Goal: Use online tool/utility: Utilize a website feature to perform a specific function

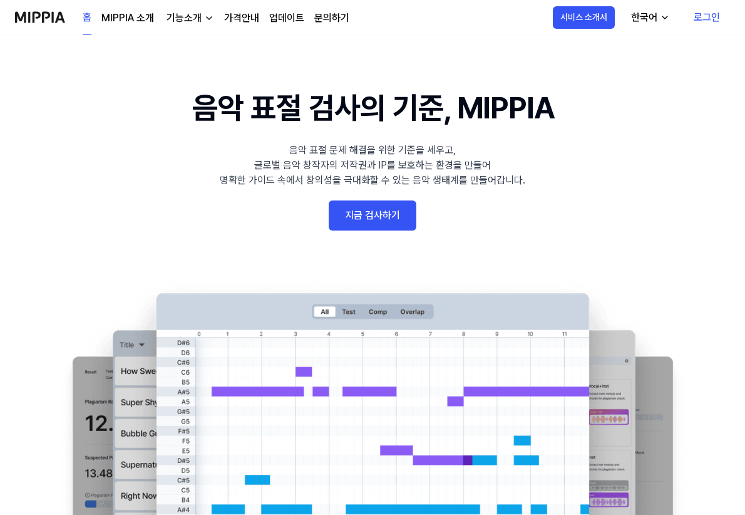
click at [712, 18] on link "로그인" at bounding box center [707, 17] width 46 height 35
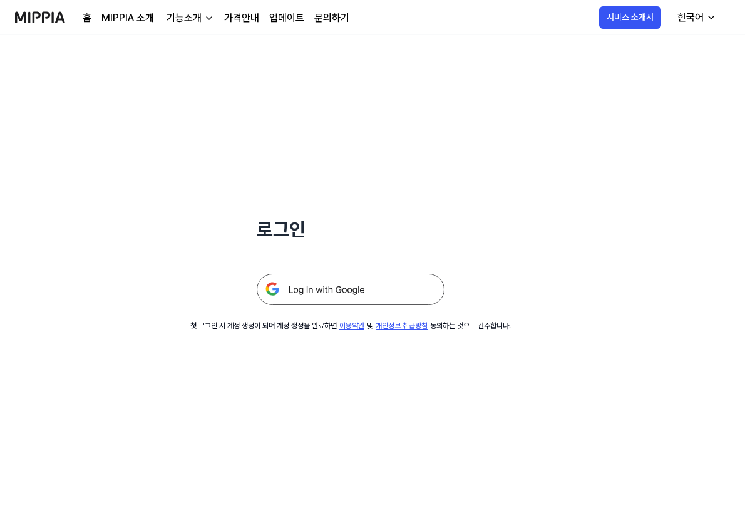
click at [354, 290] on img at bounding box center [351, 289] width 188 height 31
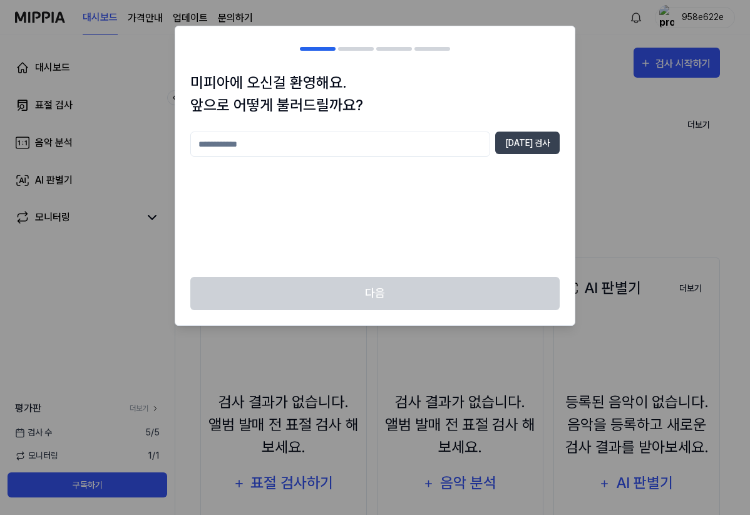
click at [376, 153] on input "text" at bounding box center [340, 144] width 300 height 25
type input "*"
click at [522, 143] on button "중복 검사" at bounding box center [527, 143] width 64 height 23
click at [300, 144] on input "**" at bounding box center [340, 144] width 300 height 25
type input "*****"
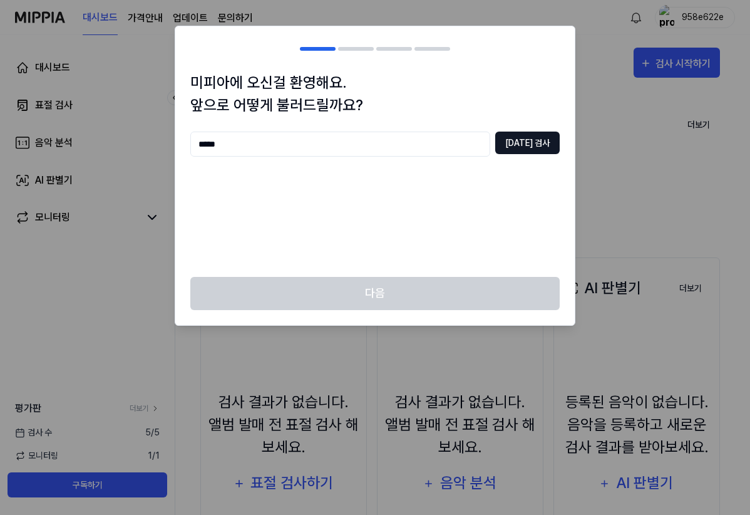
click at [507, 147] on button "중복 검사" at bounding box center [527, 143] width 64 height 23
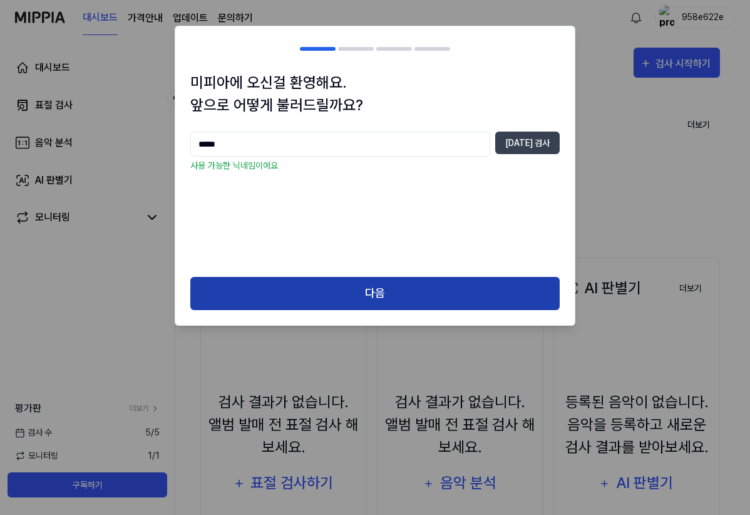
click at [379, 302] on button "다음" at bounding box center [374, 293] width 369 height 33
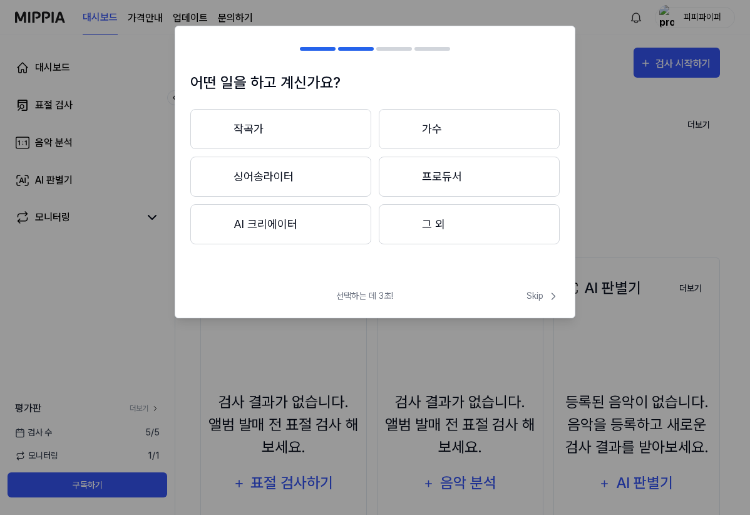
click at [440, 177] on button "프로듀서" at bounding box center [469, 177] width 181 height 40
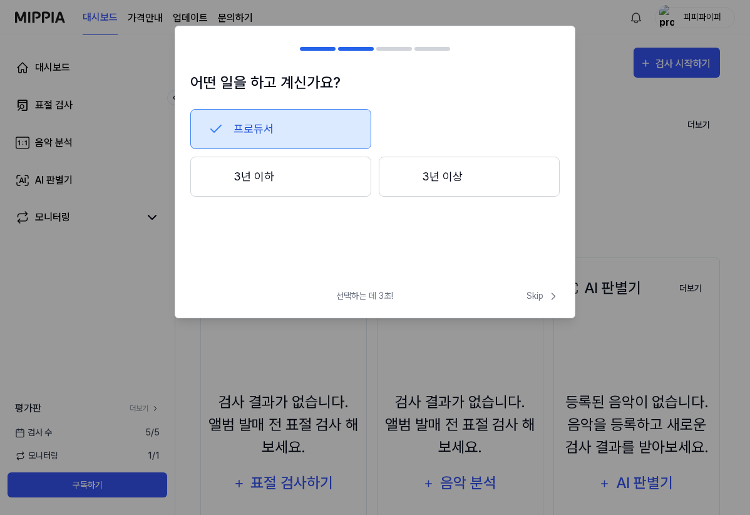
click at [296, 198] on div "프로듀서 3년 이하 3년 이상" at bounding box center [374, 174] width 369 height 130
click at [300, 192] on button "3년 이하" at bounding box center [280, 177] width 181 height 40
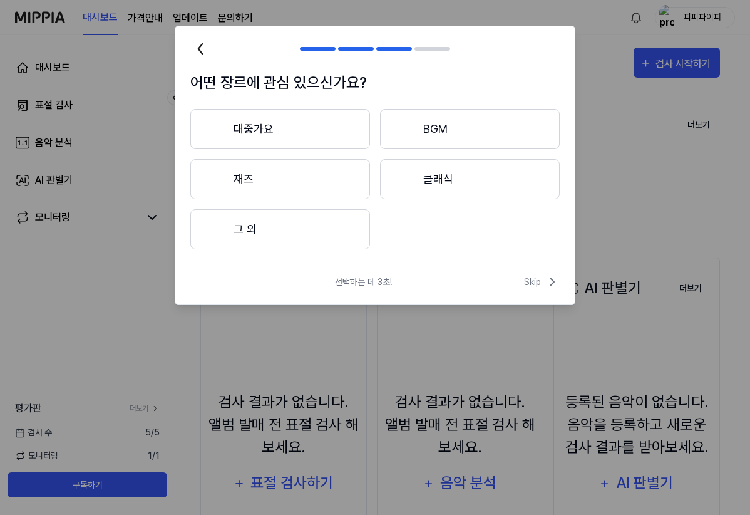
click at [524, 277] on span "Skip" at bounding box center [542, 281] width 36 height 15
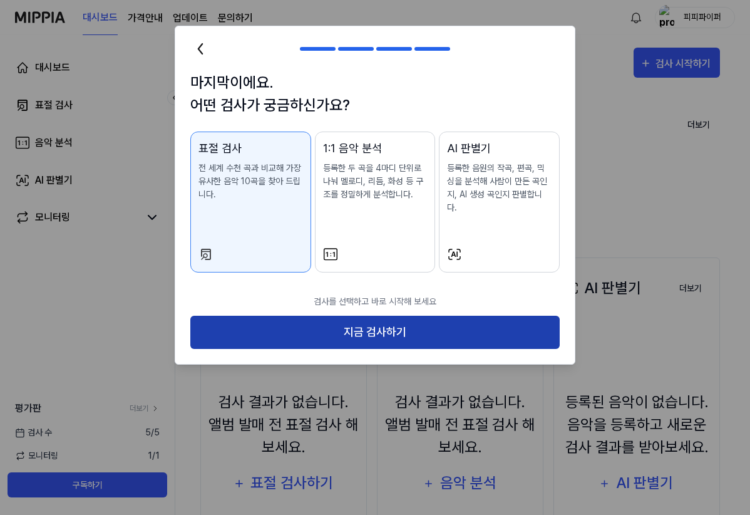
click at [472, 327] on button "지금 검사하기" at bounding box center [374, 332] width 369 height 33
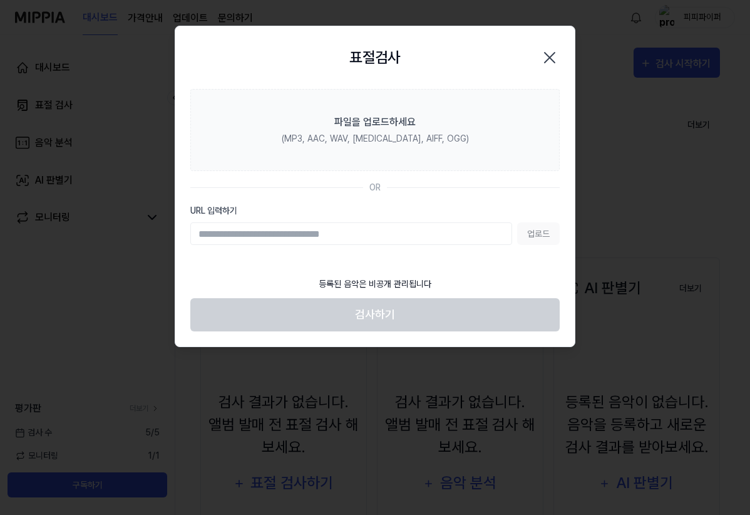
click at [433, 236] on input "URL 입력하기" at bounding box center [351, 233] width 322 height 23
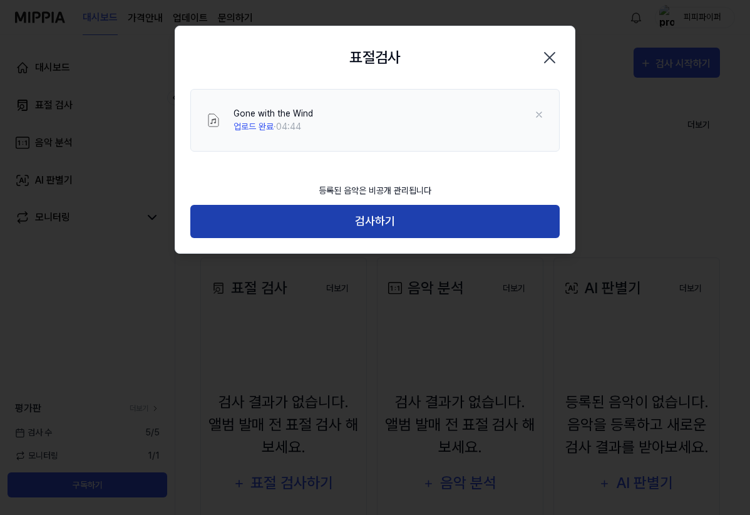
click at [366, 213] on button "검사하기" at bounding box center [374, 221] width 369 height 33
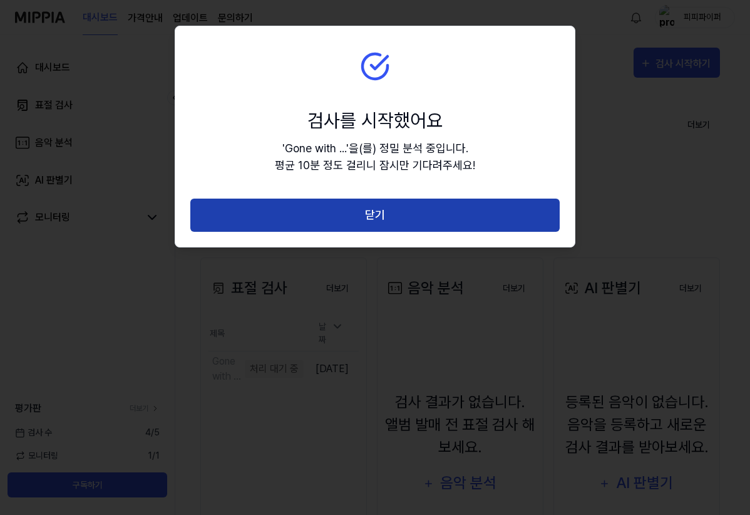
click at [500, 212] on button "닫기" at bounding box center [374, 215] width 369 height 33
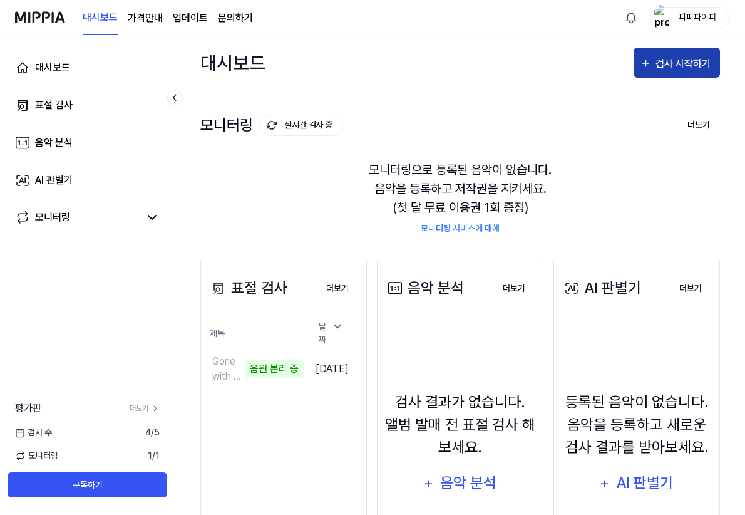
click at [688, 74] on button "검사 시작하기" at bounding box center [677, 63] width 86 height 30
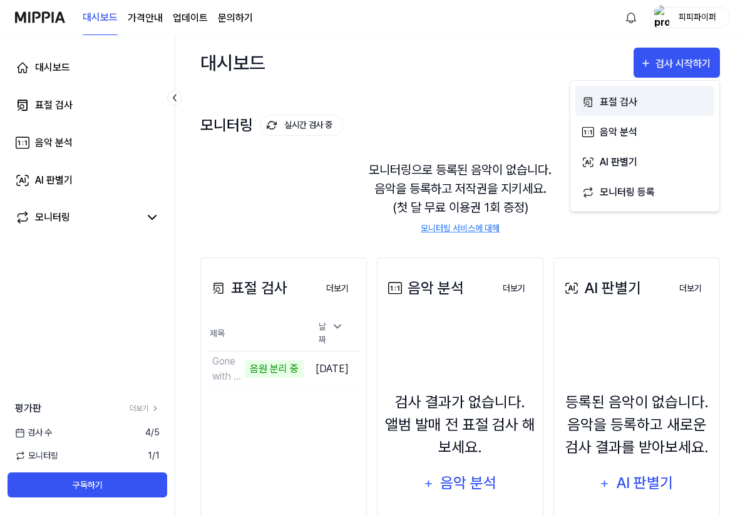
click at [627, 106] on div "표절 검사" at bounding box center [654, 102] width 109 height 16
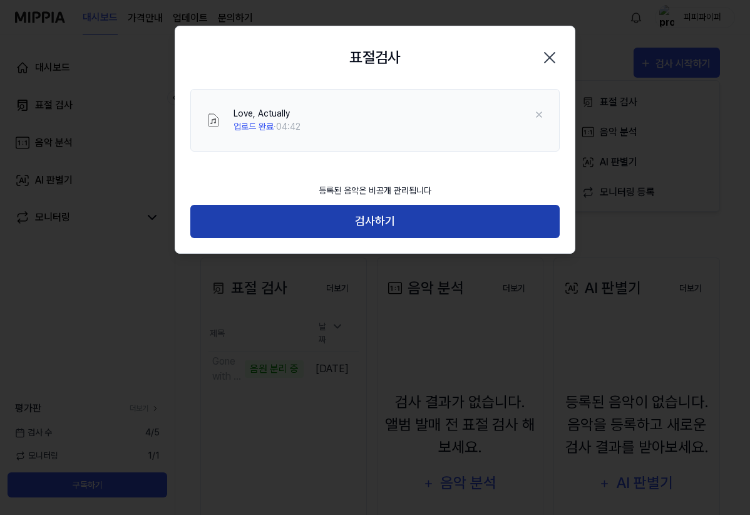
click at [425, 229] on button "검사하기" at bounding box center [374, 221] width 369 height 33
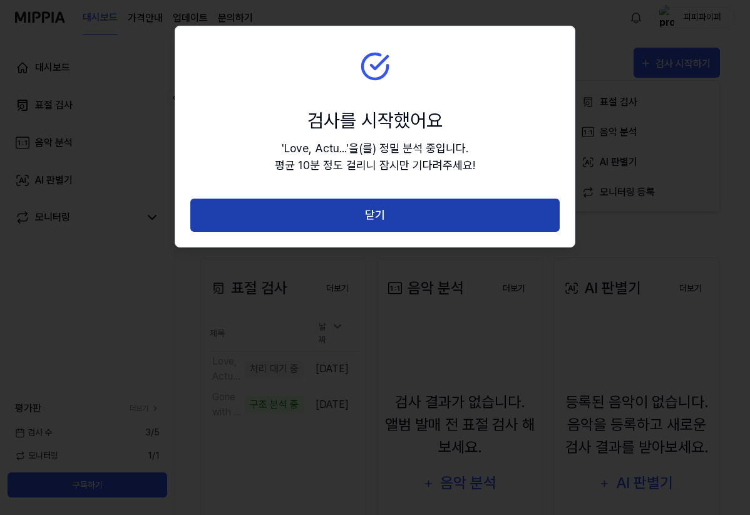
click at [428, 219] on button "닫기" at bounding box center [374, 215] width 369 height 33
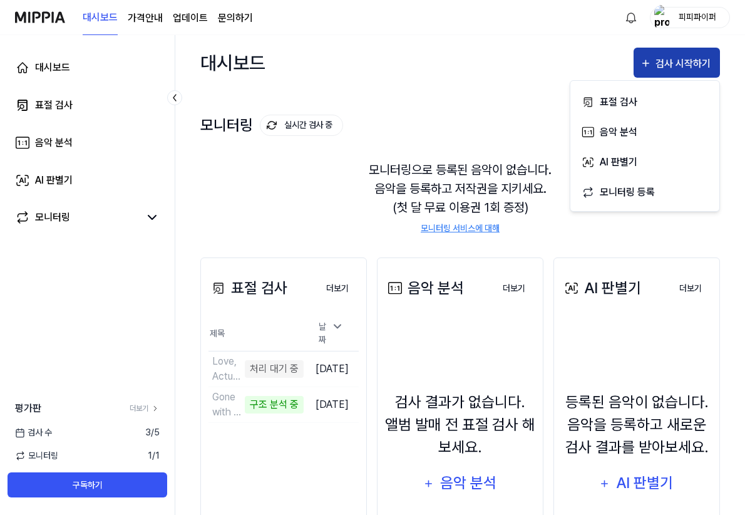
click at [663, 66] on div "검사 시작하기" at bounding box center [685, 64] width 58 height 16
click at [674, 65] on div "검사 시작하기" at bounding box center [685, 64] width 58 height 16
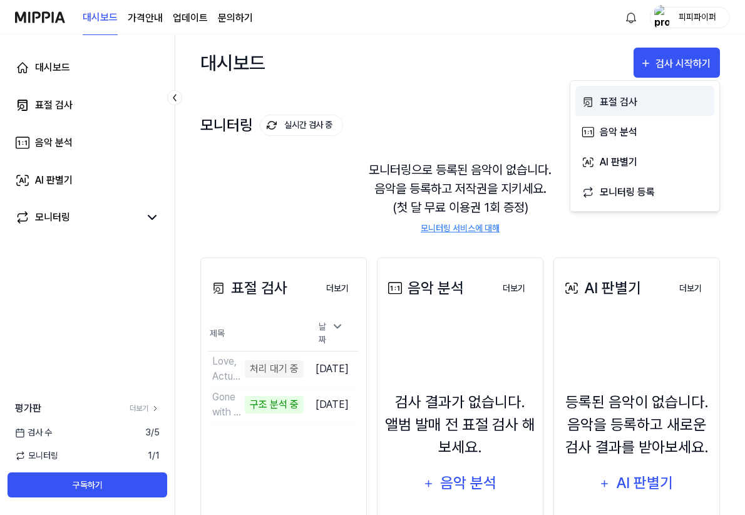
click at [621, 99] on div "표절 검사" at bounding box center [654, 102] width 109 height 16
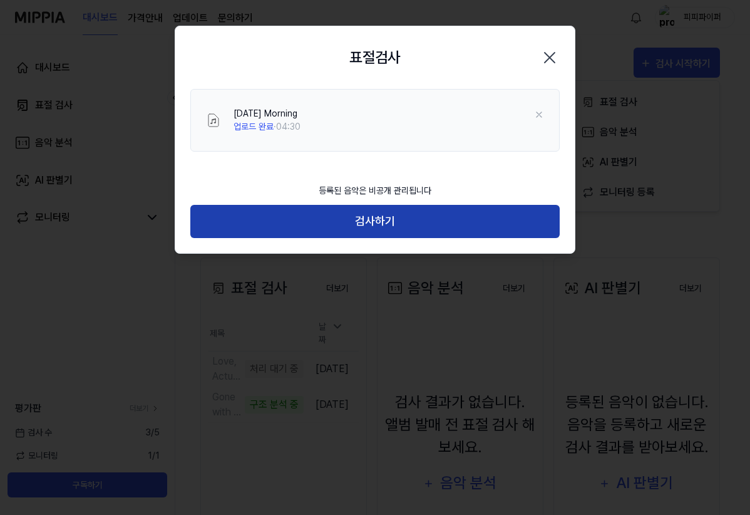
click at [386, 212] on button "검사하기" at bounding box center [374, 221] width 369 height 33
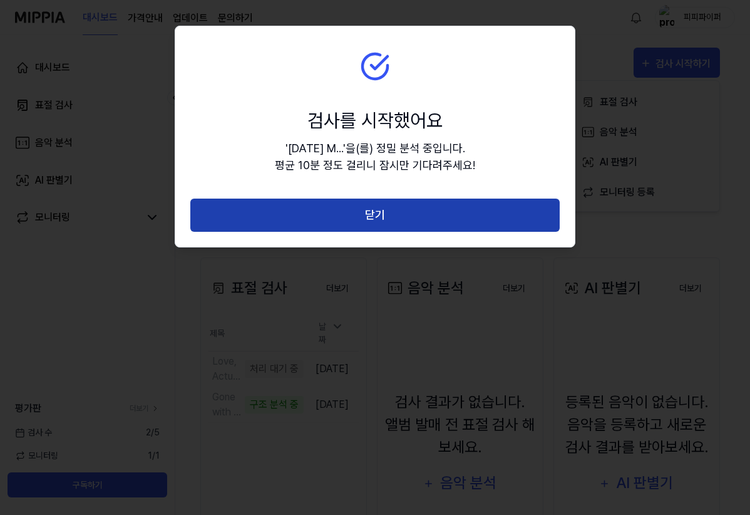
click at [433, 224] on button "닫기" at bounding box center [374, 215] width 369 height 33
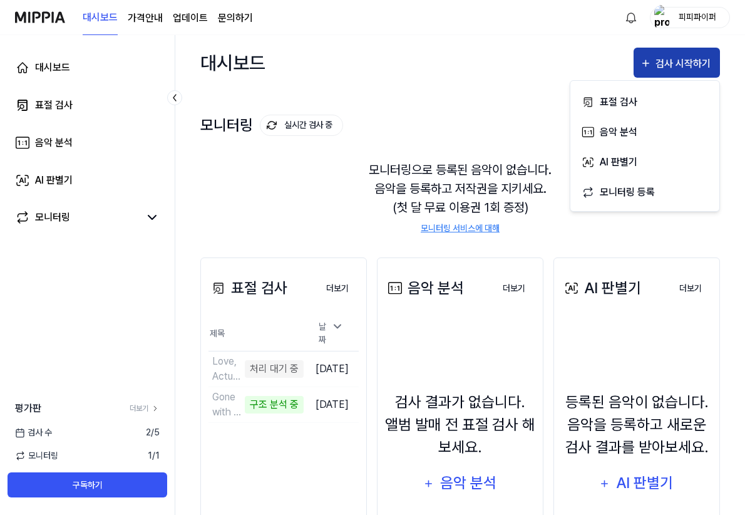
click at [655, 63] on div "검사 시작하기" at bounding box center [677, 64] width 74 height 16
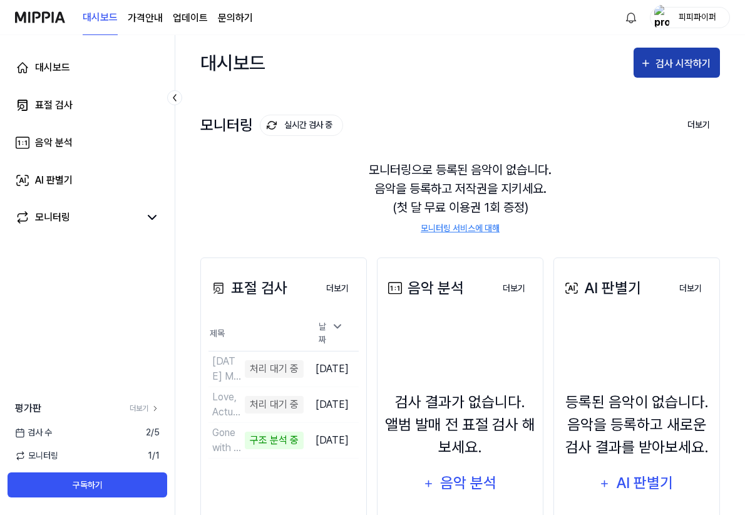
click at [668, 61] on div "검사 시작하기" at bounding box center [685, 64] width 58 height 16
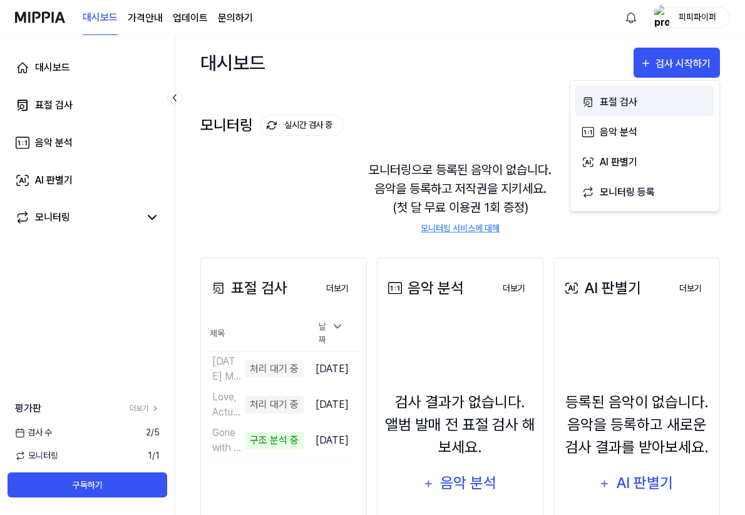
click at [637, 101] on div "표절 검사" at bounding box center [654, 102] width 109 height 16
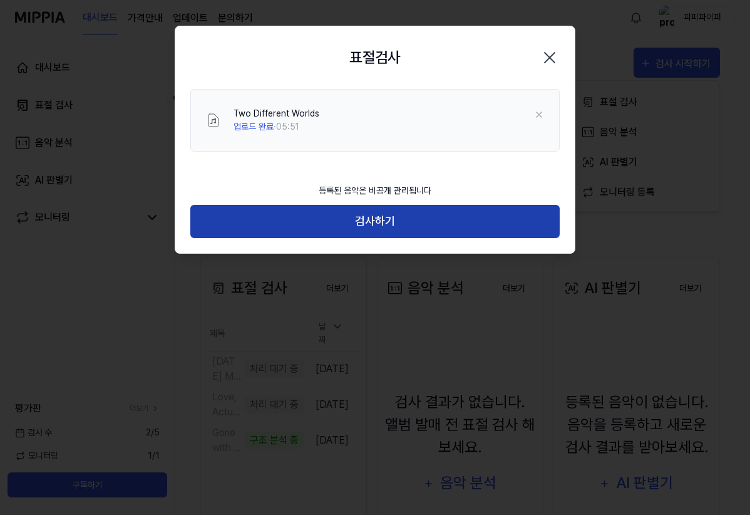
click at [430, 220] on button "검사하기" at bounding box center [374, 221] width 369 height 33
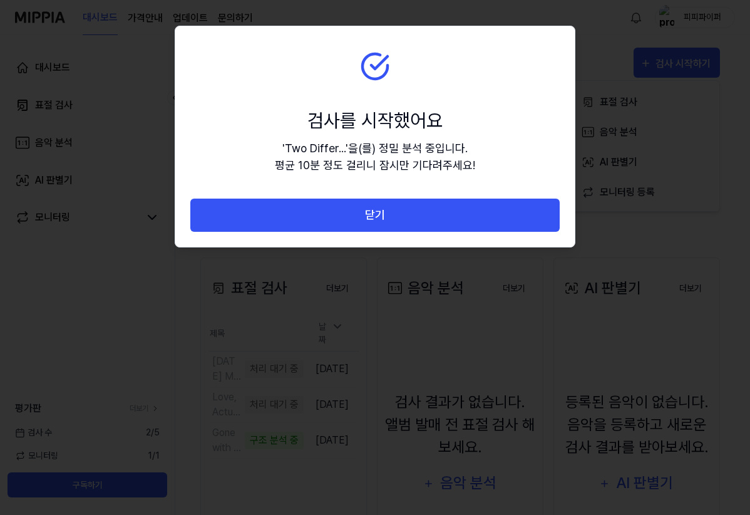
click at [430, 220] on button "닫기" at bounding box center [374, 215] width 369 height 33
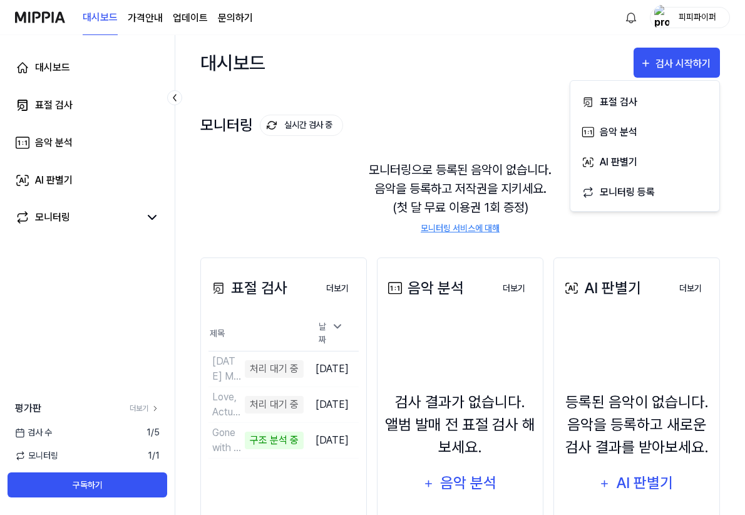
click at [440, 106] on div "모니터링 실시간 검사 중 더보기 모니터링 모니터링으로 등록된 음악이 없습니다. 음악을 등록하고 저작권을 지키세요. (첫 달 무료 이용권 1회 …" at bounding box center [460, 161] width 520 height 142
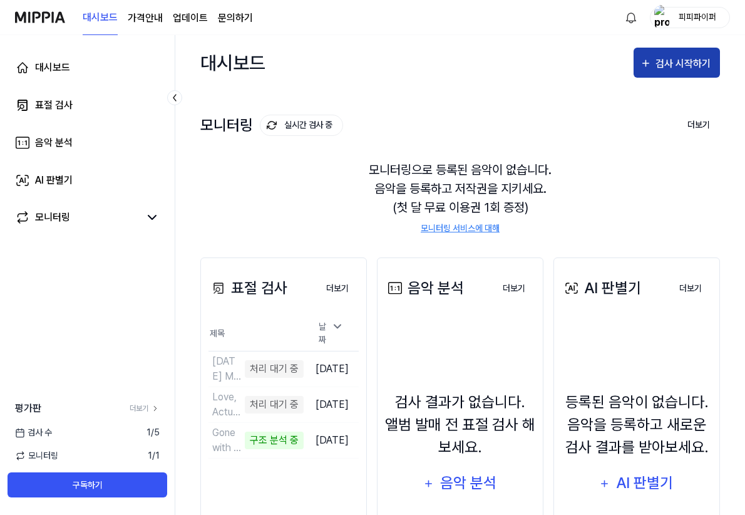
click at [661, 72] on button "검사 시작하기" at bounding box center [677, 63] width 86 height 30
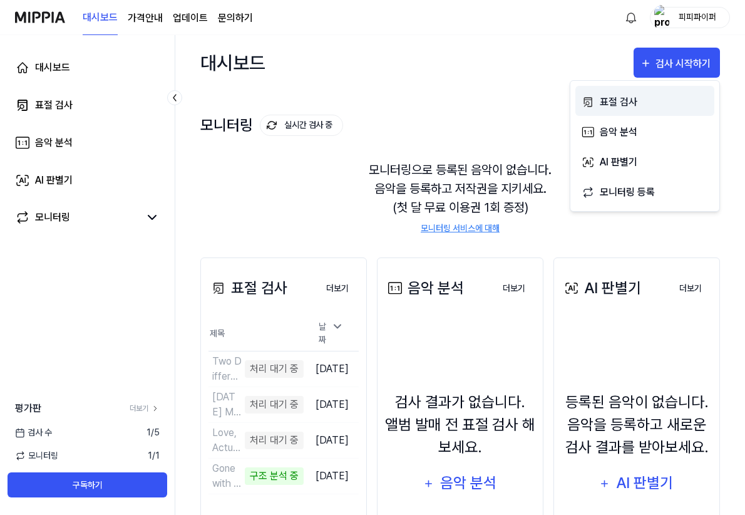
click at [619, 108] on div "표절 검사" at bounding box center [654, 102] width 109 height 16
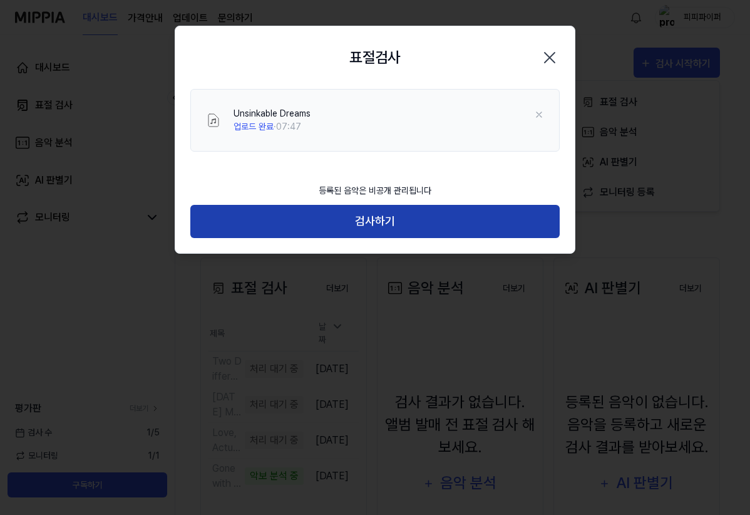
click at [404, 217] on button "검사하기" at bounding box center [374, 221] width 369 height 33
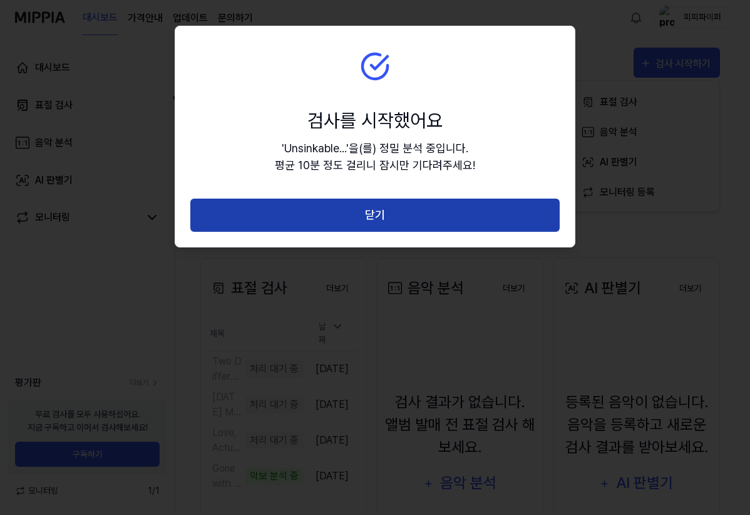
click at [410, 210] on button "닫기" at bounding box center [374, 215] width 369 height 33
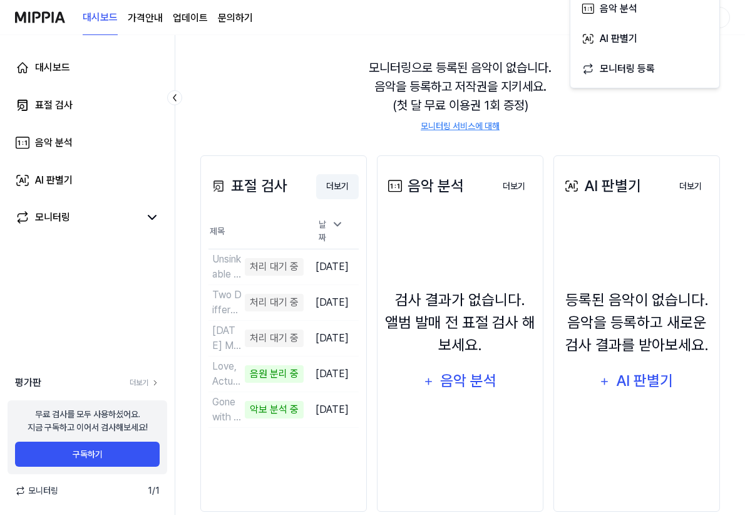
scroll to position [124, 0]
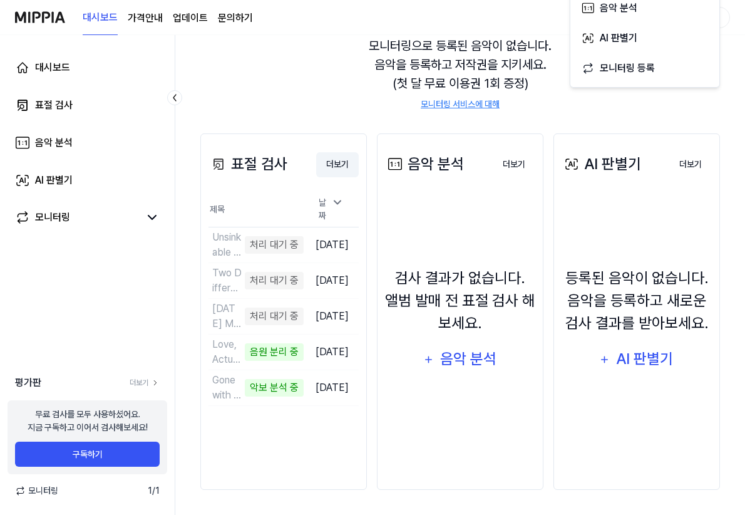
click at [330, 162] on button "더보기" at bounding box center [337, 164] width 43 height 25
